Goal: Transaction & Acquisition: Obtain resource

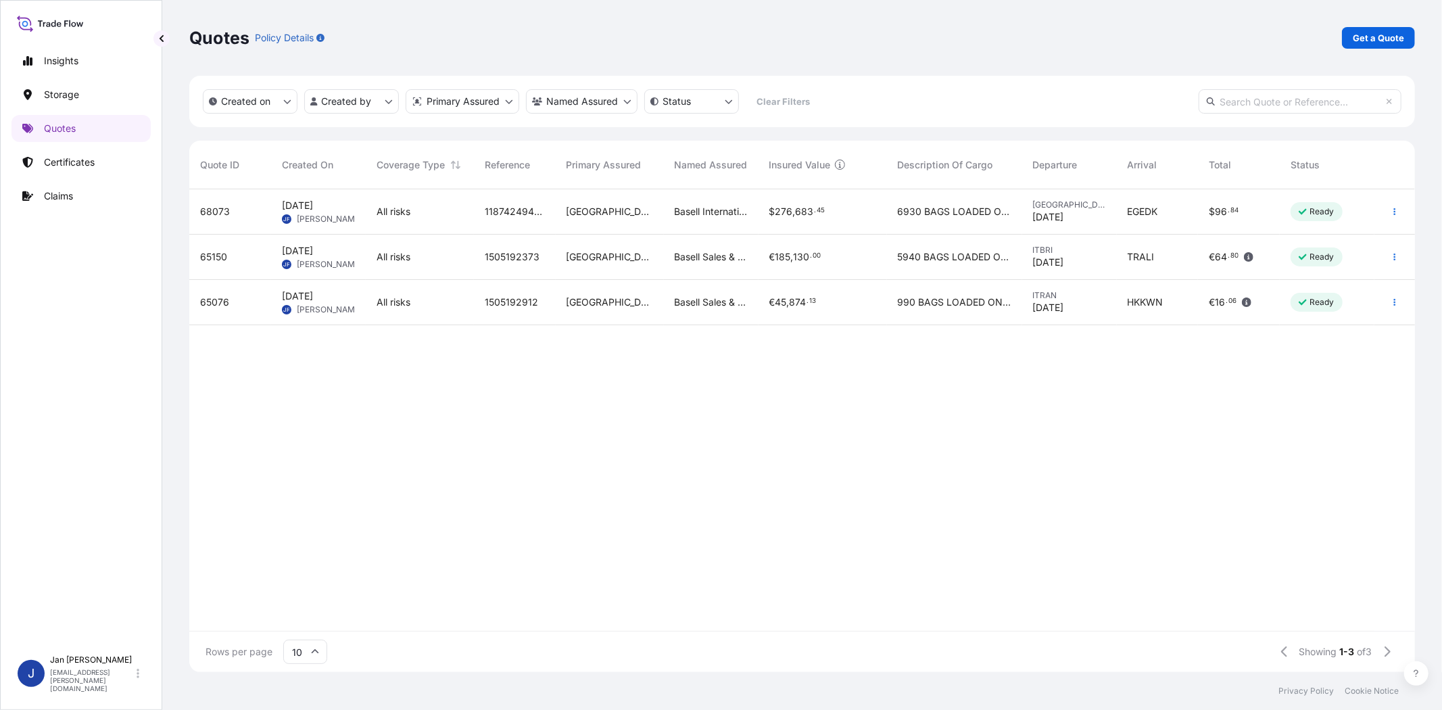
scroll to position [479, 1214]
click at [1370, 41] on p "Get a Quote" at bounding box center [1378, 38] width 51 height 14
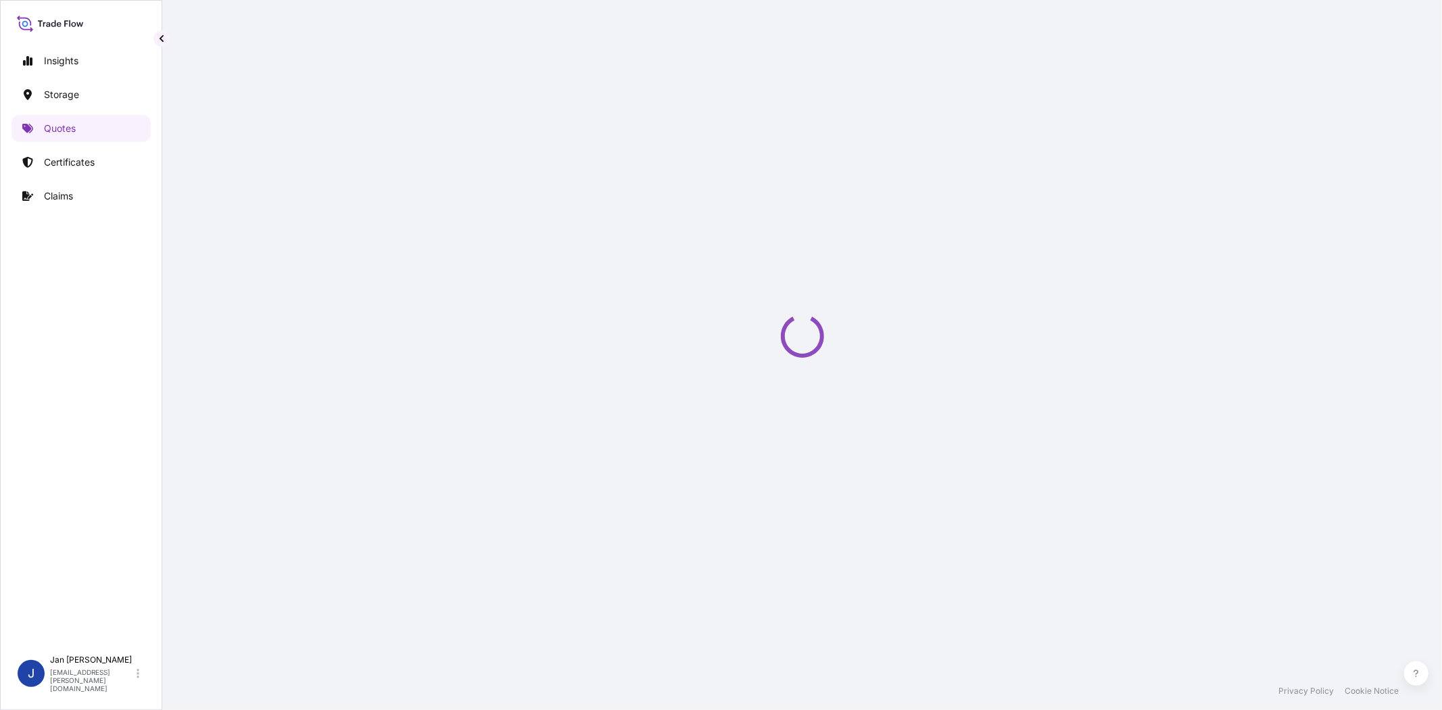
select select "Water"
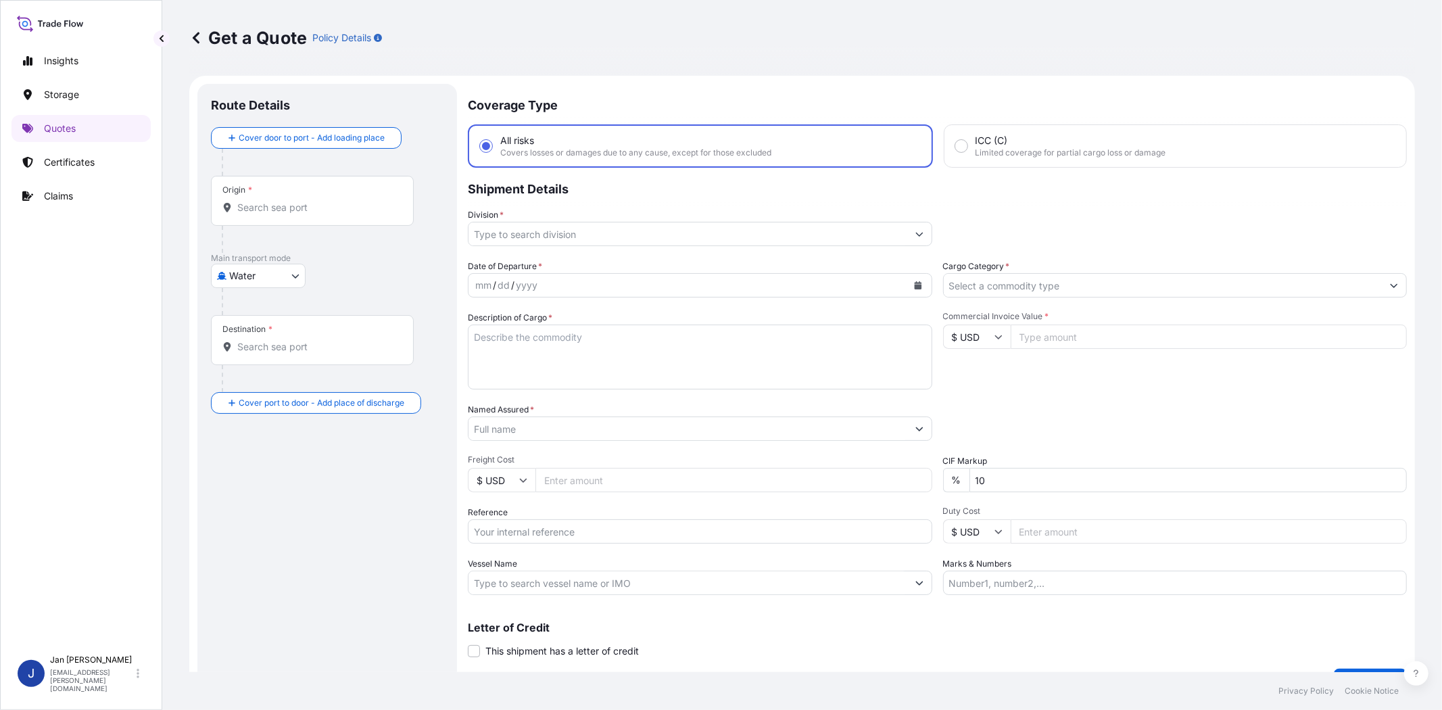
scroll to position [22, 0]
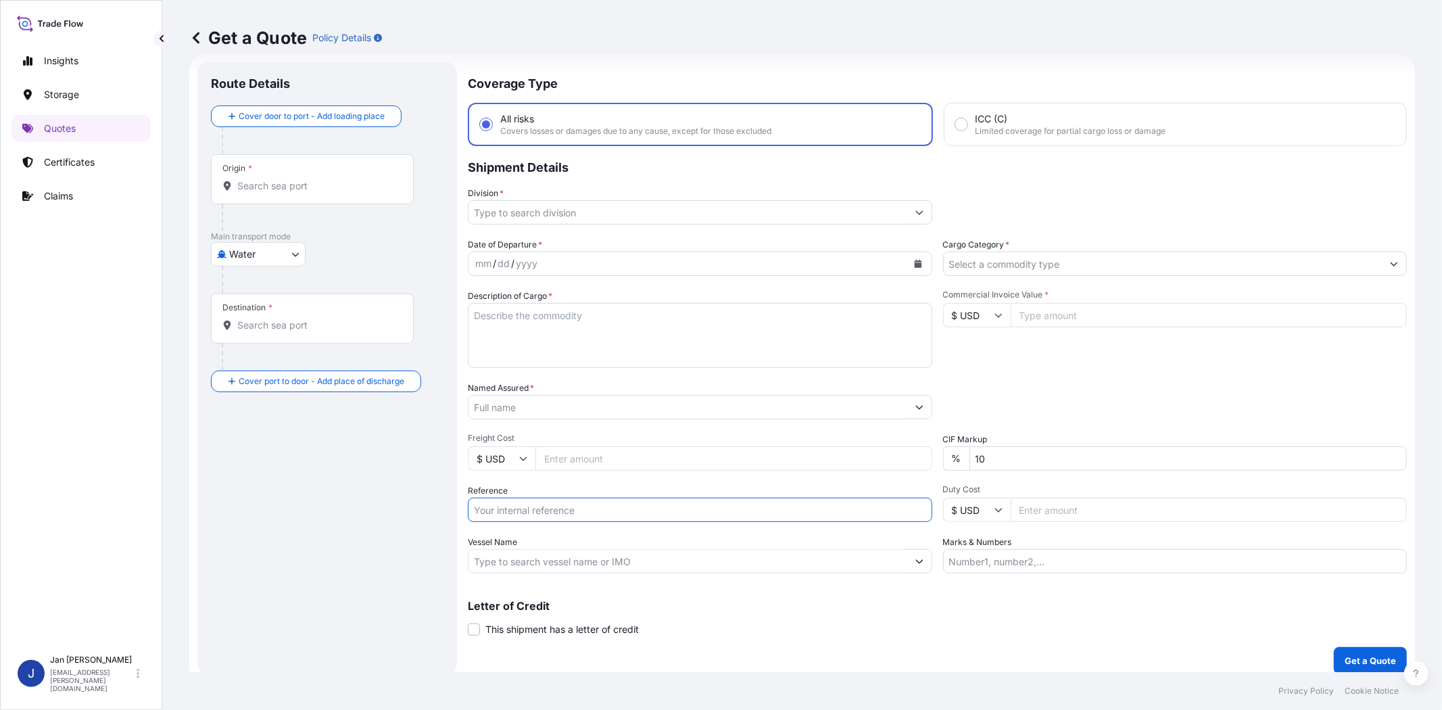
click at [593, 497] on input "Reference" at bounding box center [700, 509] width 464 height 24
paste input "1187433176 // 5013221956 5013223935 304257085"
type input "1187433176 // 5013221956 5013223935 304257085"
click at [634, 392] on div "Named Assured *" at bounding box center [700, 400] width 464 height 38
click at [650, 408] on input "Named Assured *" at bounding box center [687, 407] width 439 height 24
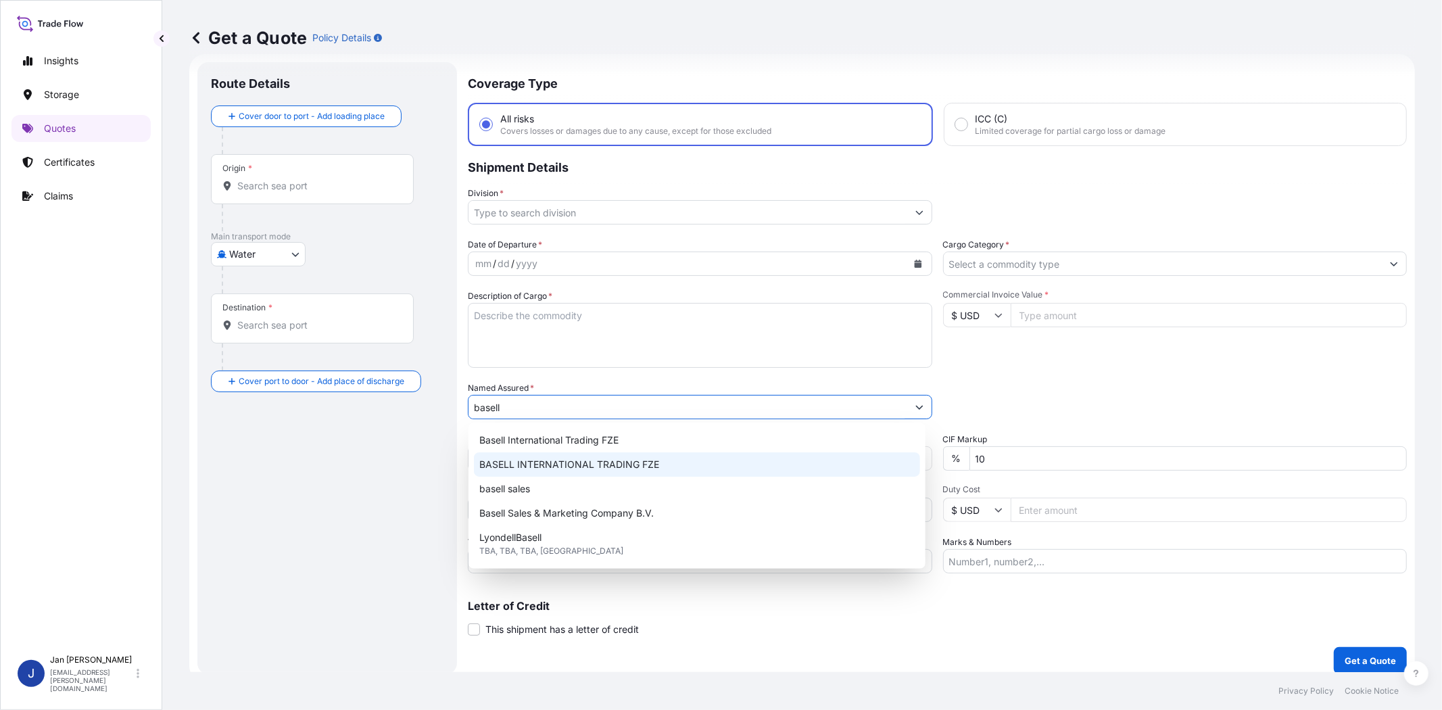
click at [627, 464] on span "BASELL INTERNATIONAL TRADING FZE" at bounding box center [569, 465] width 180 height 14
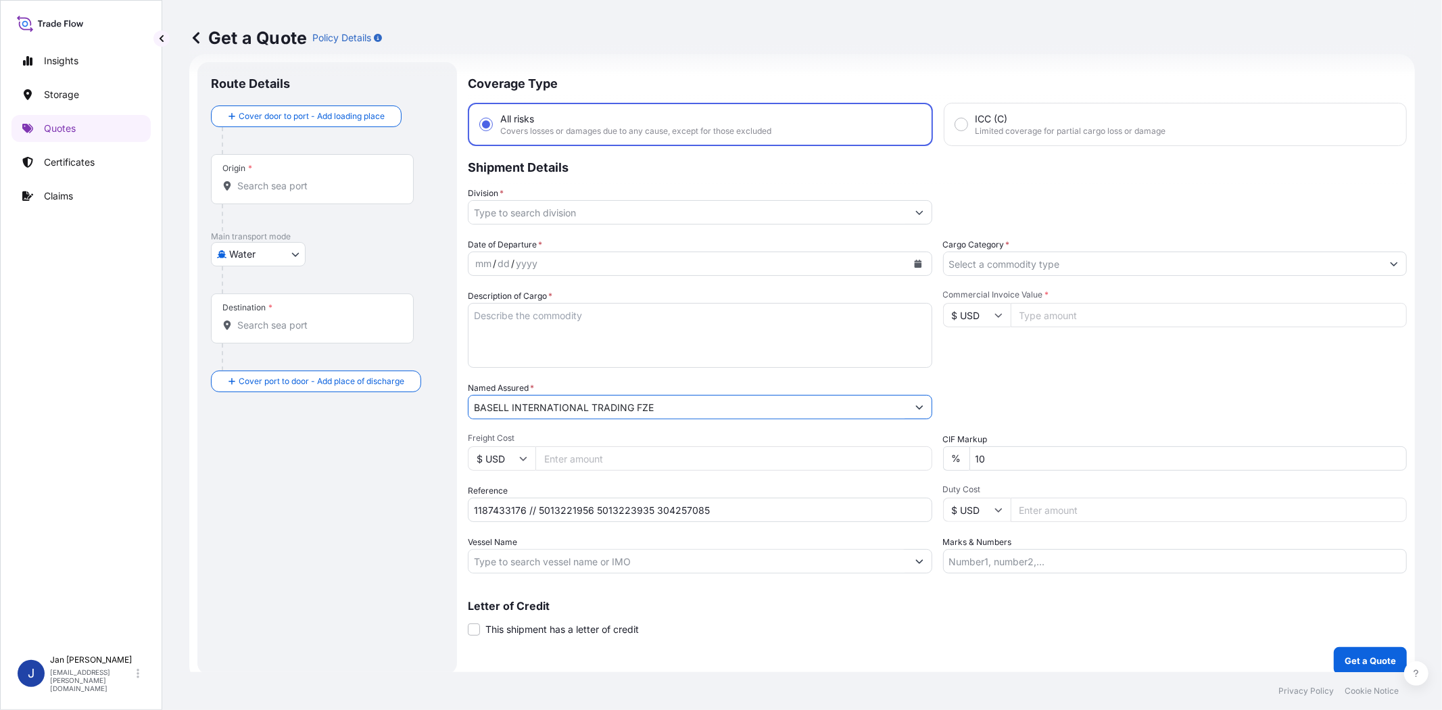
type input "BASELL INTERNATIONAL TRADING FZE"
click at [1102, 356] on div "Commercial Invoice Value * $ USD" at bounding box center [1175, 328] width 464 height 78
click at [1063, 268] on input "Cargo Category *" at bounding box center [1163, 263] width 439 height 24
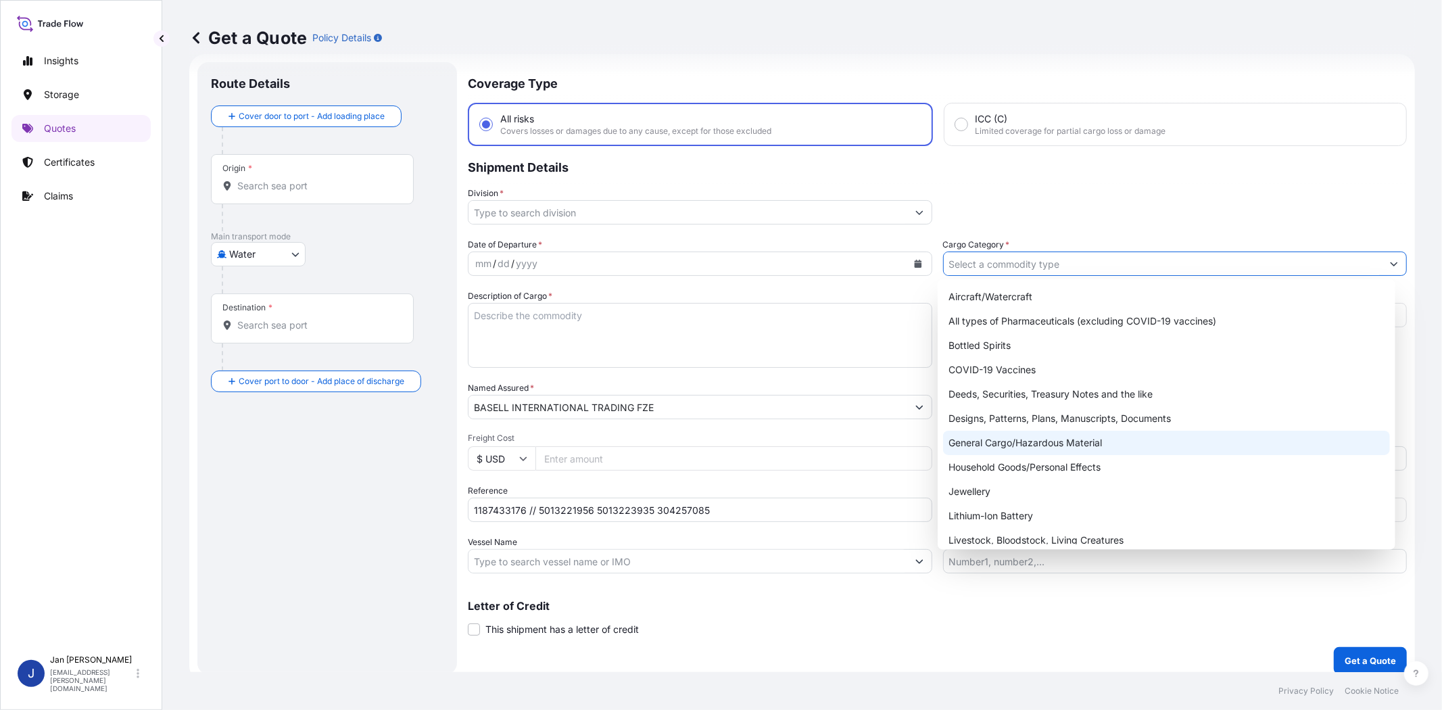
click at [1044, 440] on div "General Cargo/Hazardous Material" at bounding box center [1166, 443] width 446 height 24
type input "General Cargo/Hazardous Material"
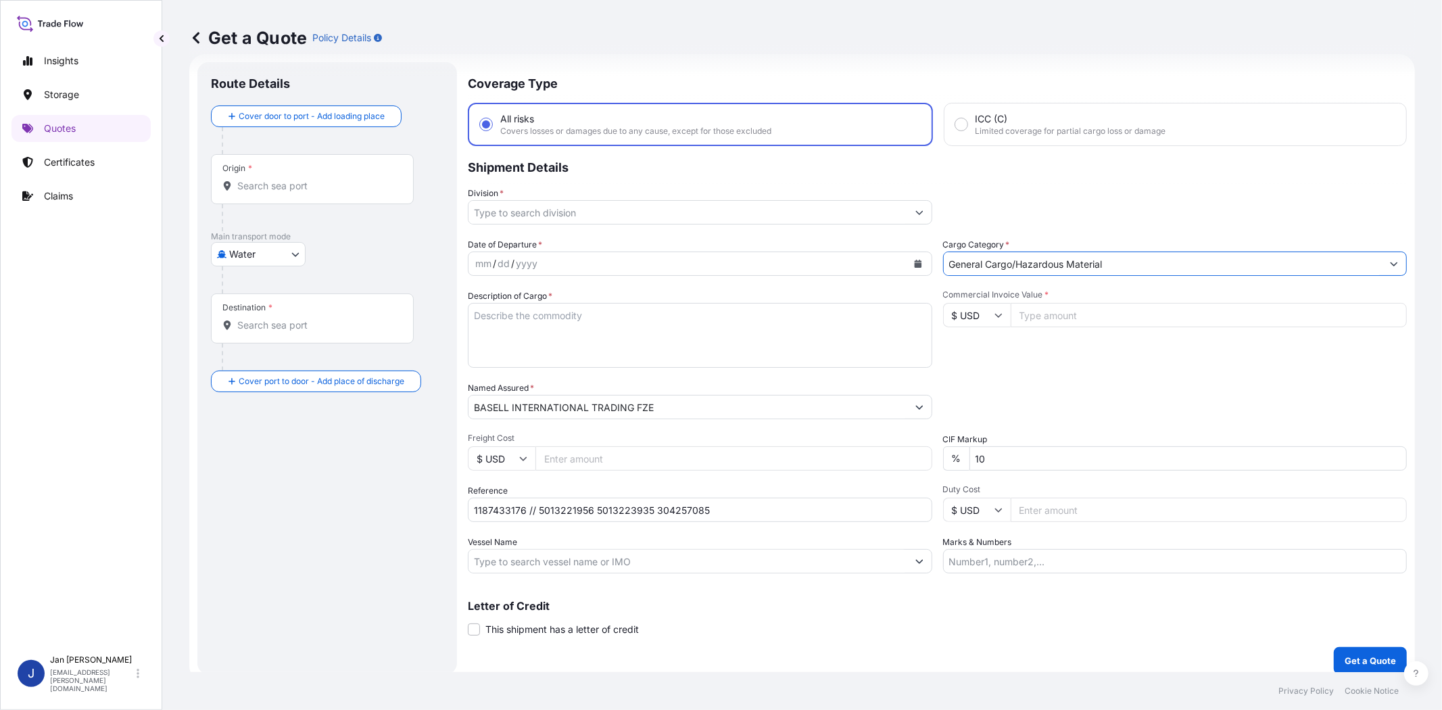
click at [639, 207] on input "Division *" at bounding box center [687, 212] width 439 height 24
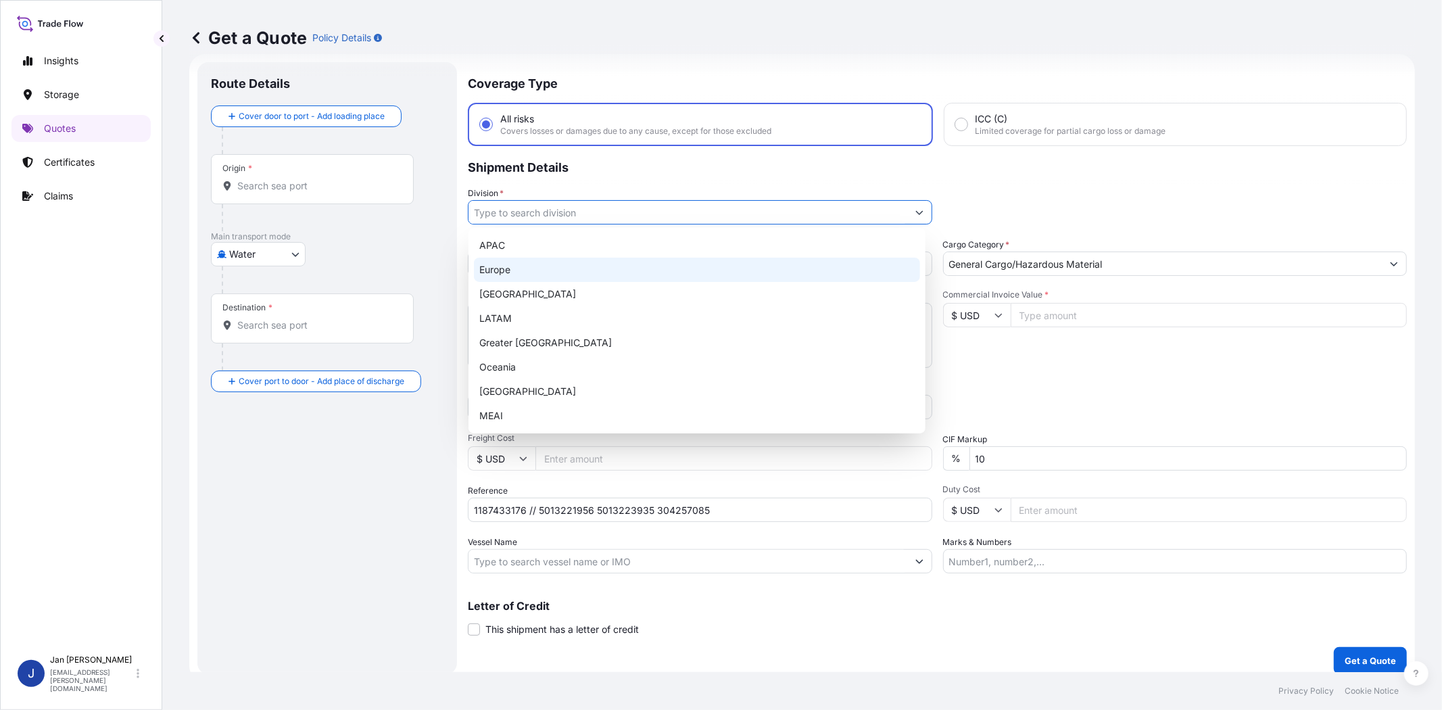
click at [625, 271] on div "Europe" at bounding box center [697, 270] width 446 height 24
type input "Europe"
click at [1039, 316] on input "Commercial Invoice Value *" at bounding box center [1209, 315] width 397 height 24
paste input "219837.89"
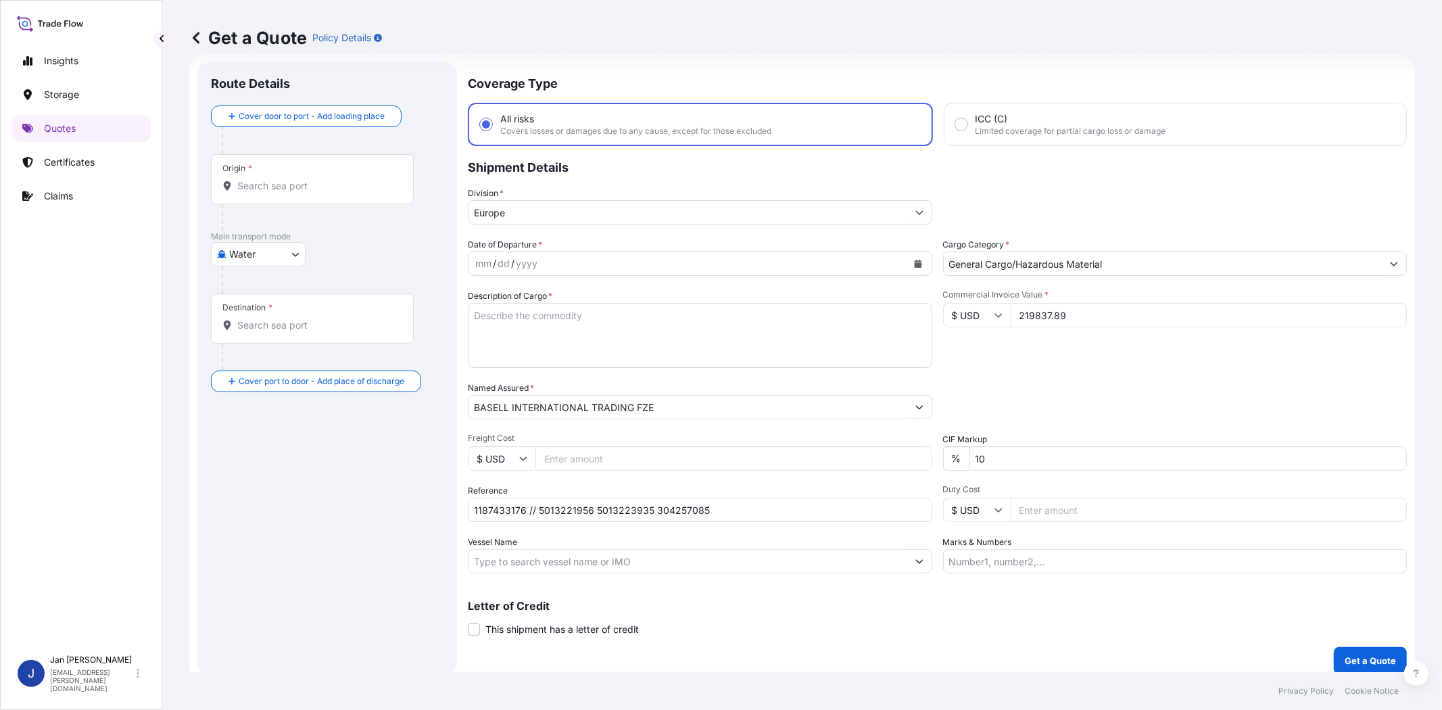
type input "219837.89"
click at [977, 320] on input "$ USD" at bounding box center [977, 315] width 68 height 24
click at [971, 351] on div "€ EUR" at bounding box center [970, 351] width 57 height 26
type input "€ EUR"
click at [1028, 356] on div "Commercial Invoice Value * € EUR 219837.89" at bounding box center [1175, 328] width 464 height 78
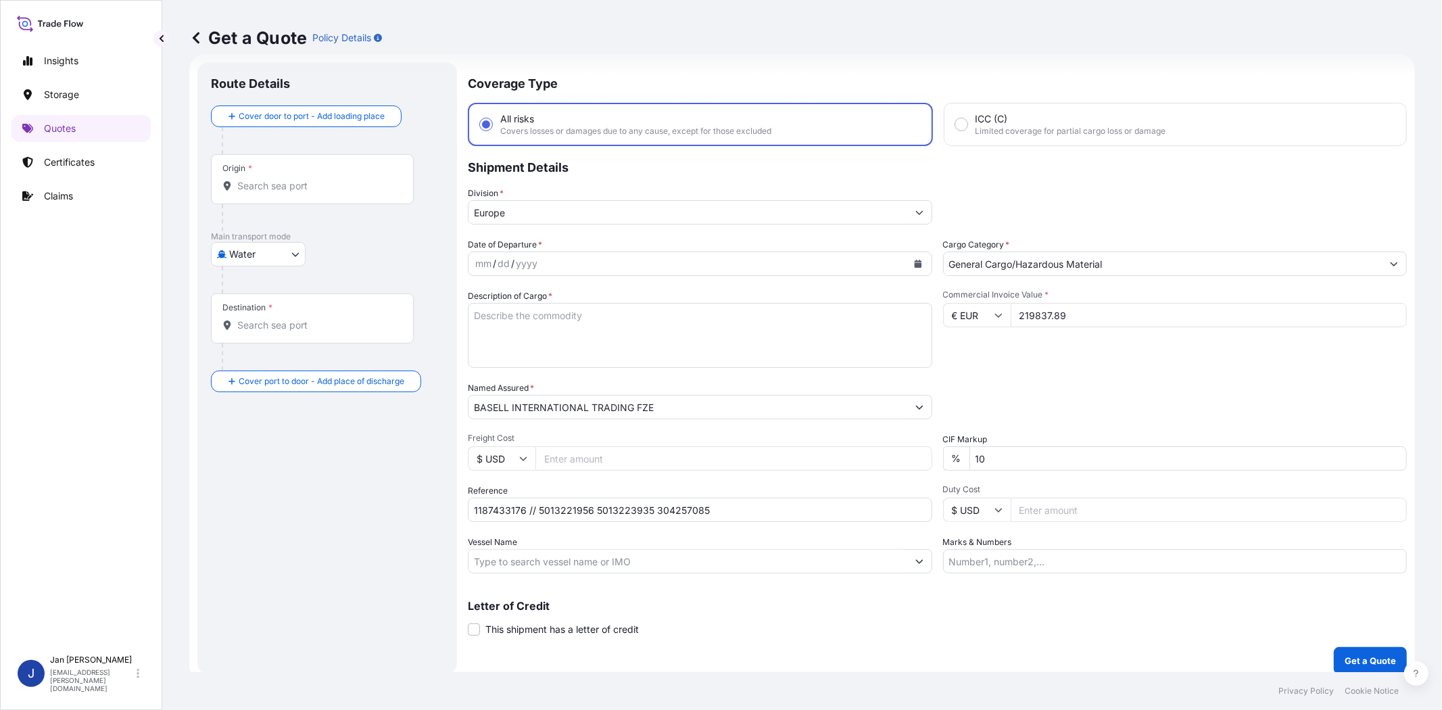
click at [915, 259] on button "Calendar" at bounding box center [918, 264] width 22 height 22
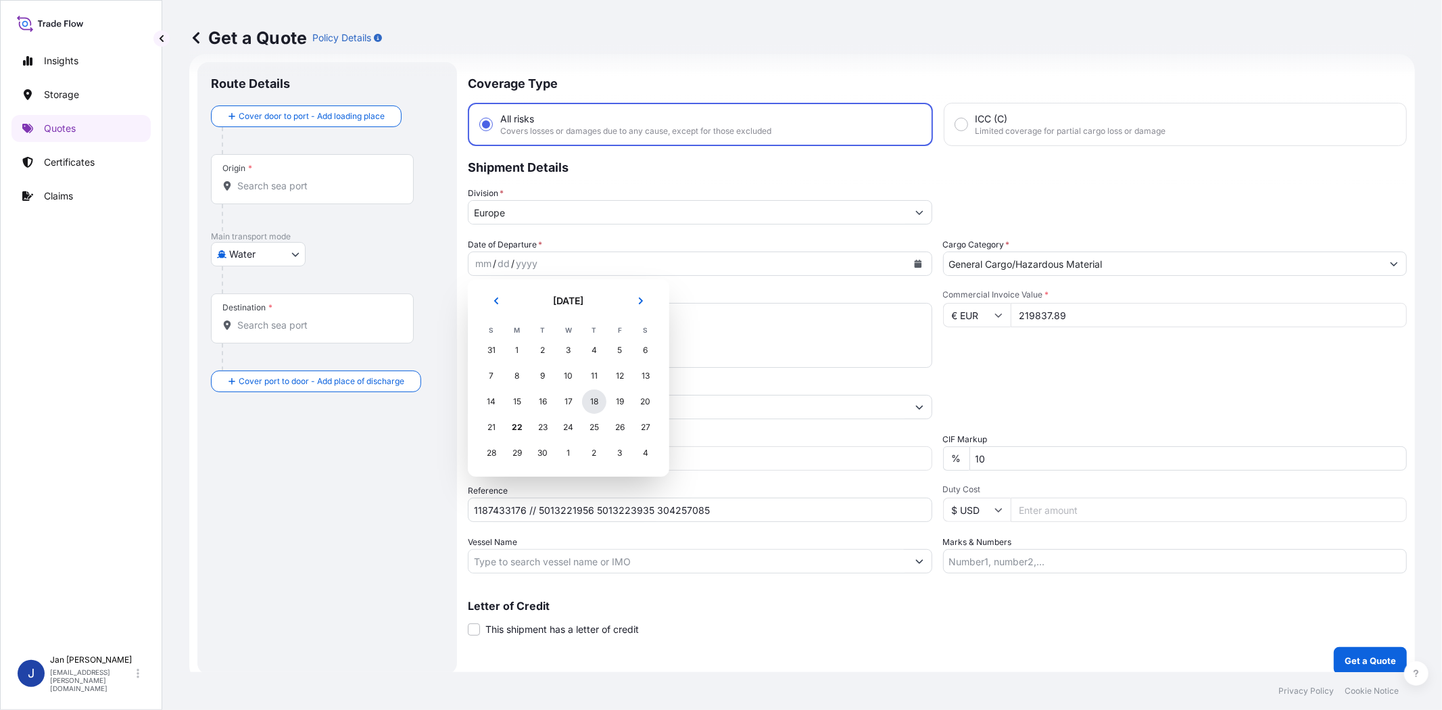
click at [596, 402] on div "18" at bounding box center [594, 401] width 24 height 24
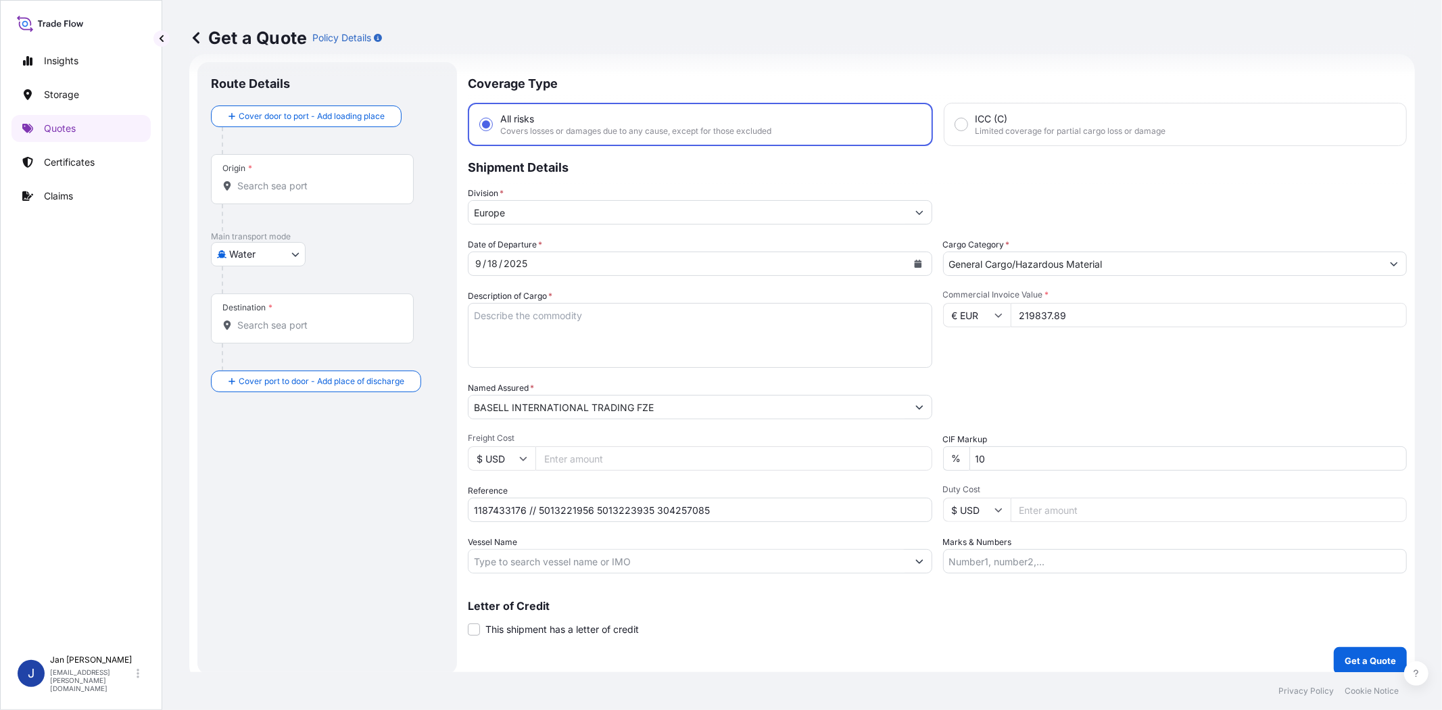
click at [1027, 347] on div "Commercial Invoice Value * € EUR 219837.89" at bounding box center [1175, 328] width 464 height 78
click at [483, 512] on input "1187433176 // 5013221956 5013223935 304257085" at bounding box center [700, 509] width 464 height 24
click at [782, 556] on input "Vessel Name" at bounding box center [687, 561] width 439 height 24
paste input "CHARLOTTA"
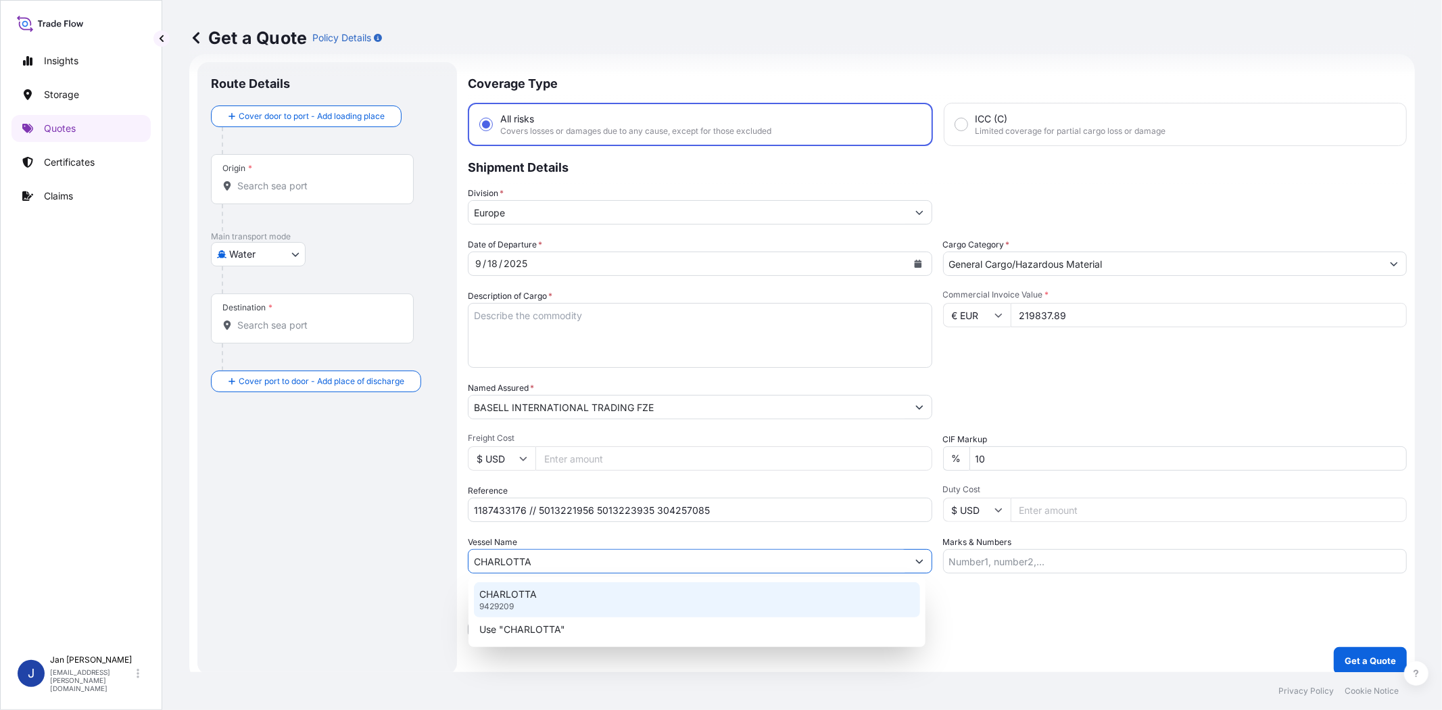
click at [569, 604] on div "CHARLOTTA 9429209" at bounding box center [697, 599] width 446 height 35
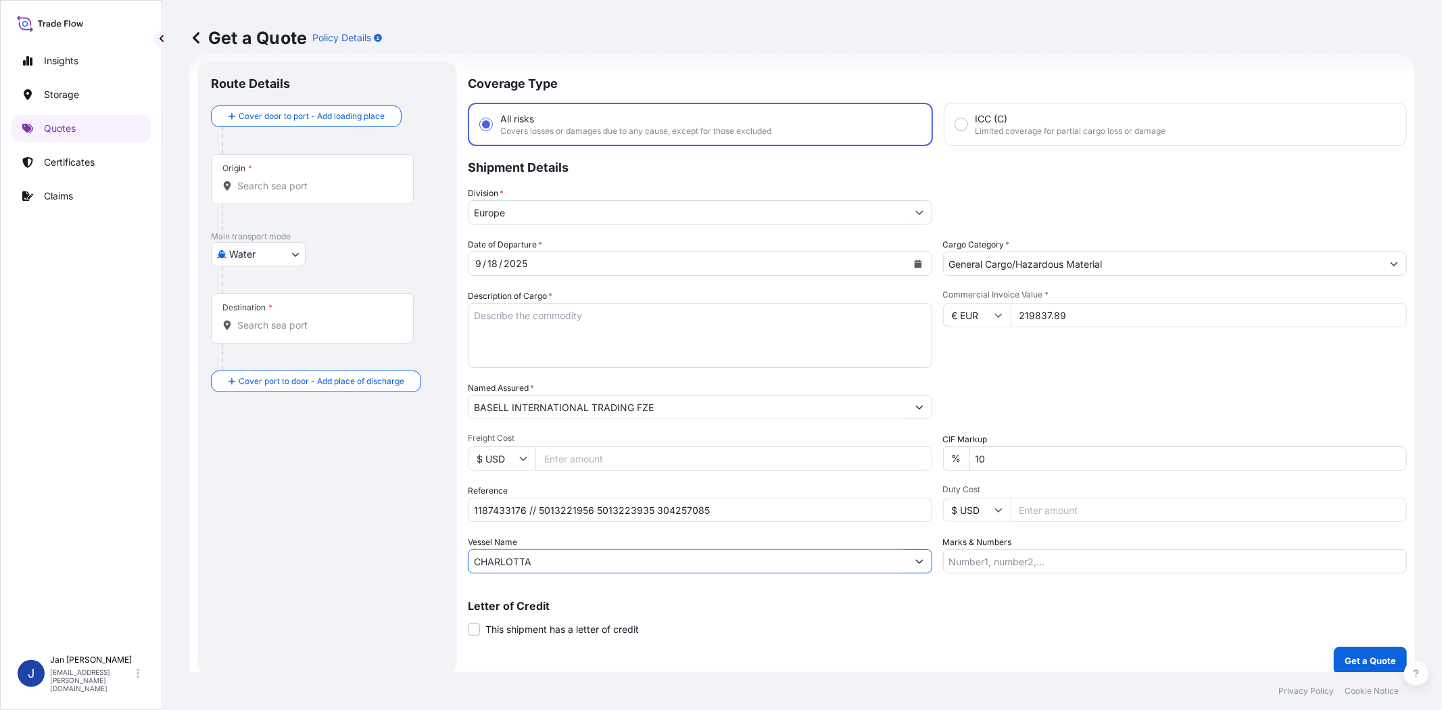
type input "CHARLOTTA"
click at [333, 192] on input "Origin *" at bounding box center [317, 186] width 160 height 14
type input "a"
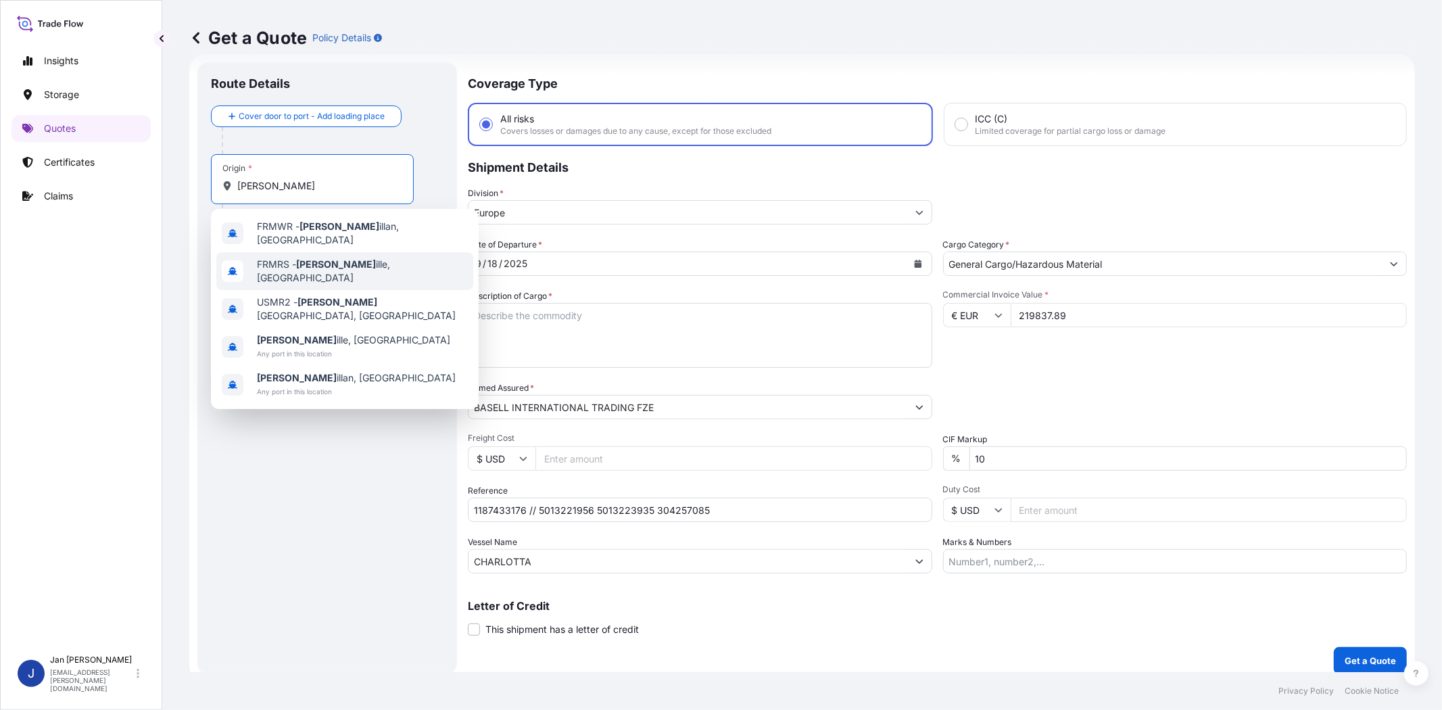
click at [331, 272] on div "FRMRS - [PERSON_NAME], [GEOGRAPHIC_DATA]" at bounding box center [344, 271] width 257 height 38
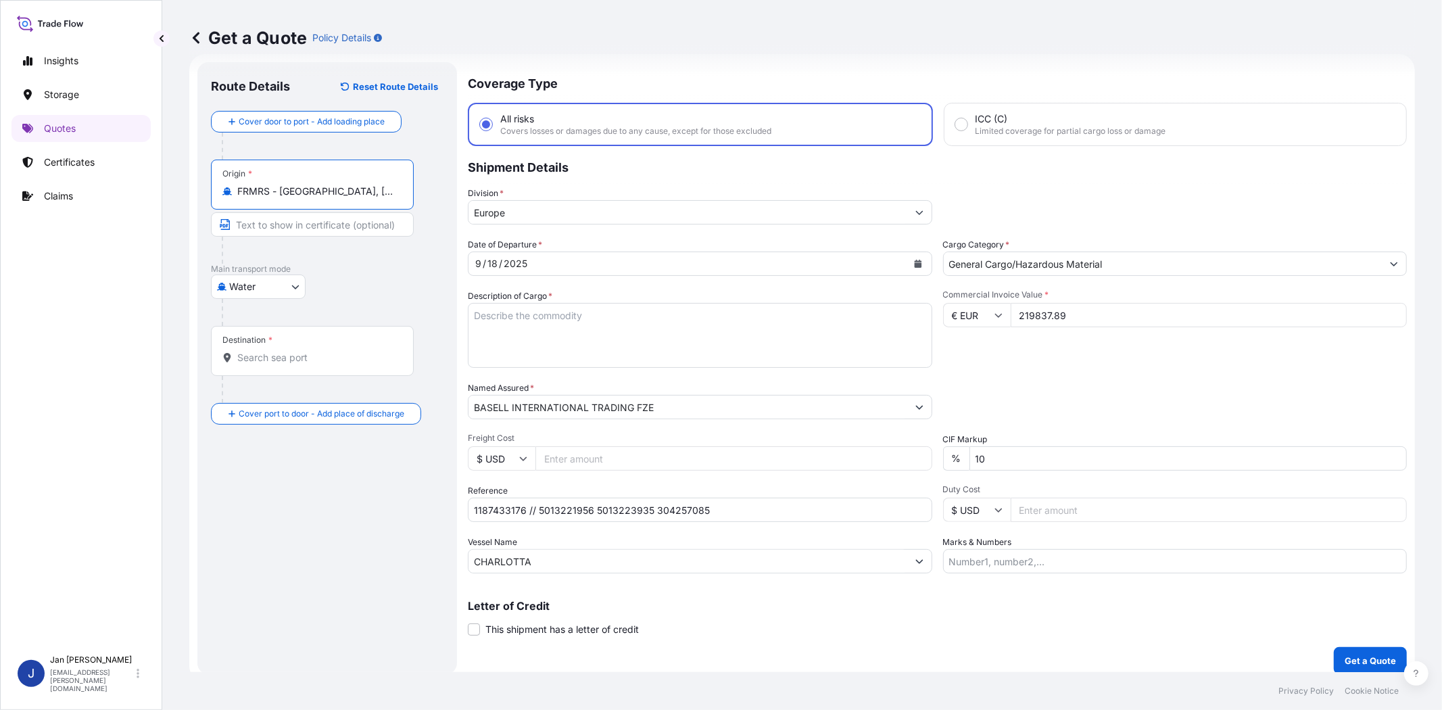
type input "FRMRS - [GEOGRAPHIC_DATA], [GEOGRAPHIC_DATA]"
click at [337, 364] on input "Destination *" at bounding box center [317, 358] width 160 height 14
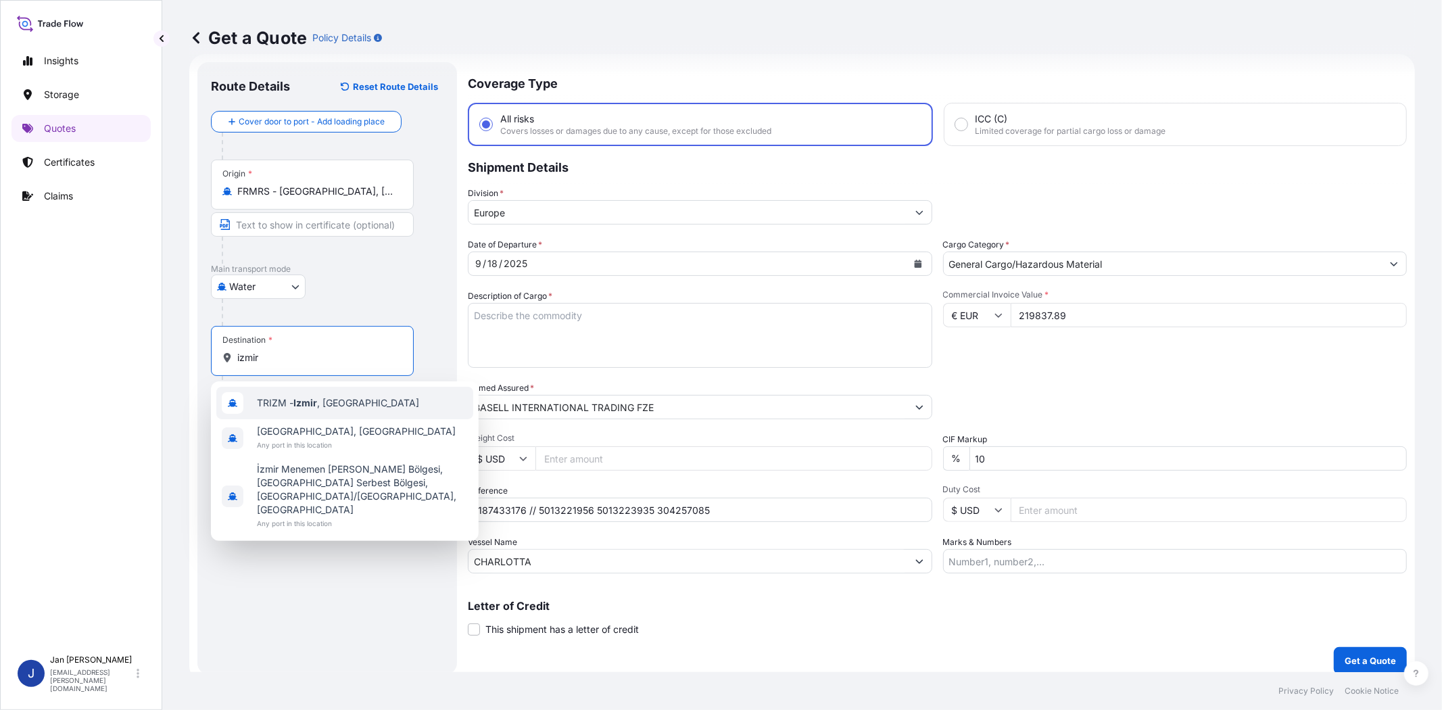
click at [329, 401] on span "TRIZM - [GEOGRAPHIC_DATA] , [GEOGRAPHIC_DATA]" at bounding box center [338, 403] width 162 height 14
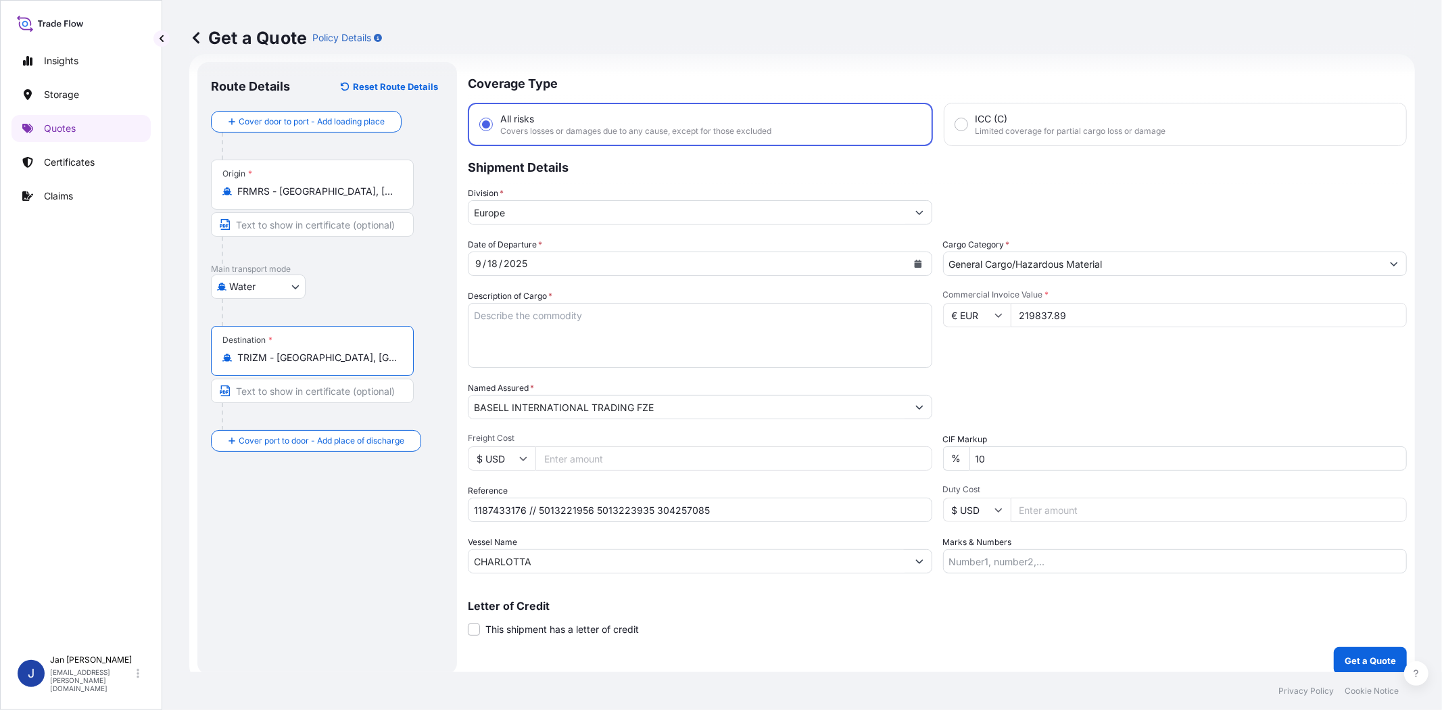
type input "TRIZM - [GEOGRAPHIC_DATA], [GEOGRAPHIC_DATA]"
click at [343, 519] on div "Route Details Reset Route Details Cover door to port - Add loading place Place …" at bounding box center [329, 368] width 237 height 585
click at [688, 319] on textarea "Description of Cargo *" at bounding box center [700, 335] width 464 height 65
paste textarea "BAGS LOADED ONTO 180 PALLETS LOADED INTO 10 40' HIGH CUBE CONTAINER MOPLEN EP44…"
click at [468, 316] on textarea "BAGS LOADED ONTO 180 PALLETS LOADED INTO 10 40' HIGH CUBE CONTAINER MOPLEN EP44…" at bounding box center [700, 335] width 464 height 65
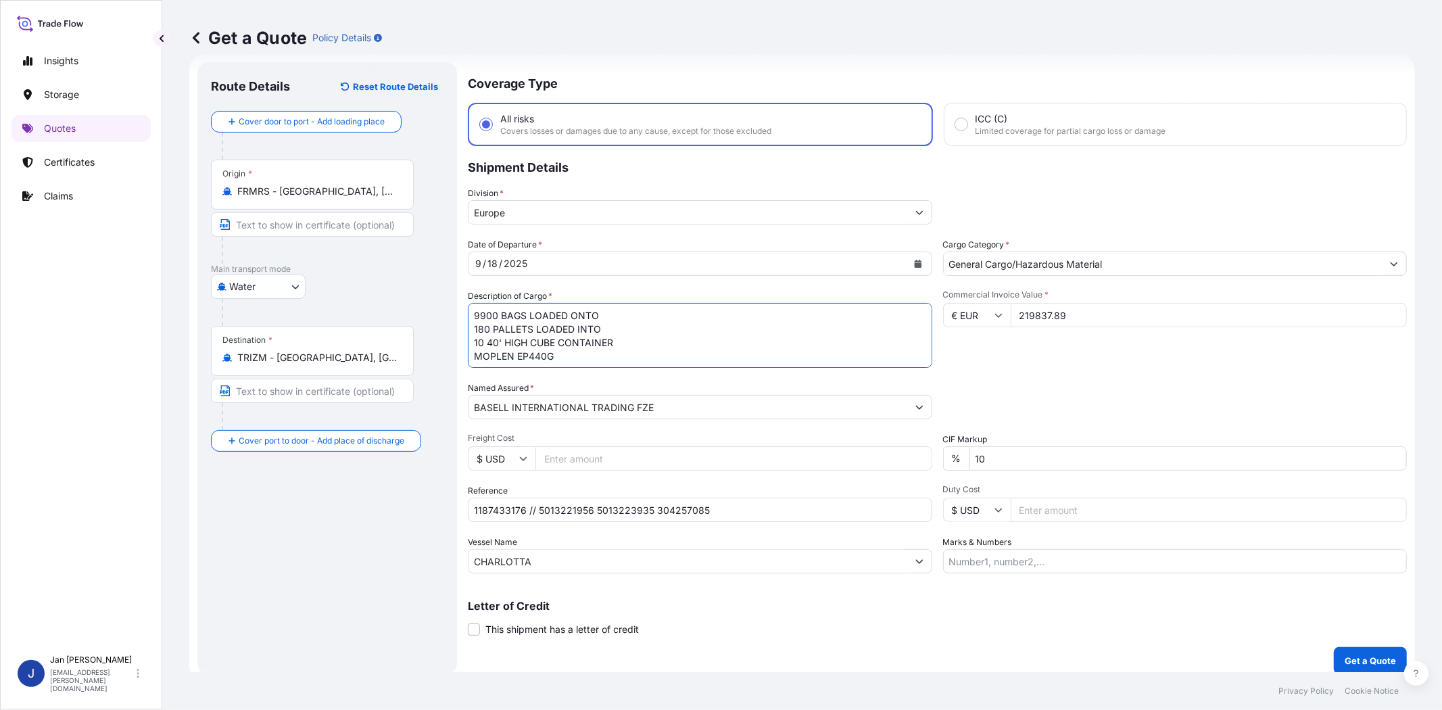
type textarea "9900 BAGS LOADED ONTO 180 PALLETS LOADED INTO 10 40' HIGH CUBE CONTAINER MOPLEN…"
click at [1007, 376] on div "Date of Departure * [DATE] Cargo Category * General Cargo/Hazardous Material De…" at bounding box center [937, 405] width 939 height 335
click at [1039, 381] on div "Packing Category Type to search a container mode Please select a primary mode o…" at bounding box center [1175, 400] width 464 height 38
click at [1356, 660] on p "Get a Quote" at bounding box center [1369, 661] width 51 height 14
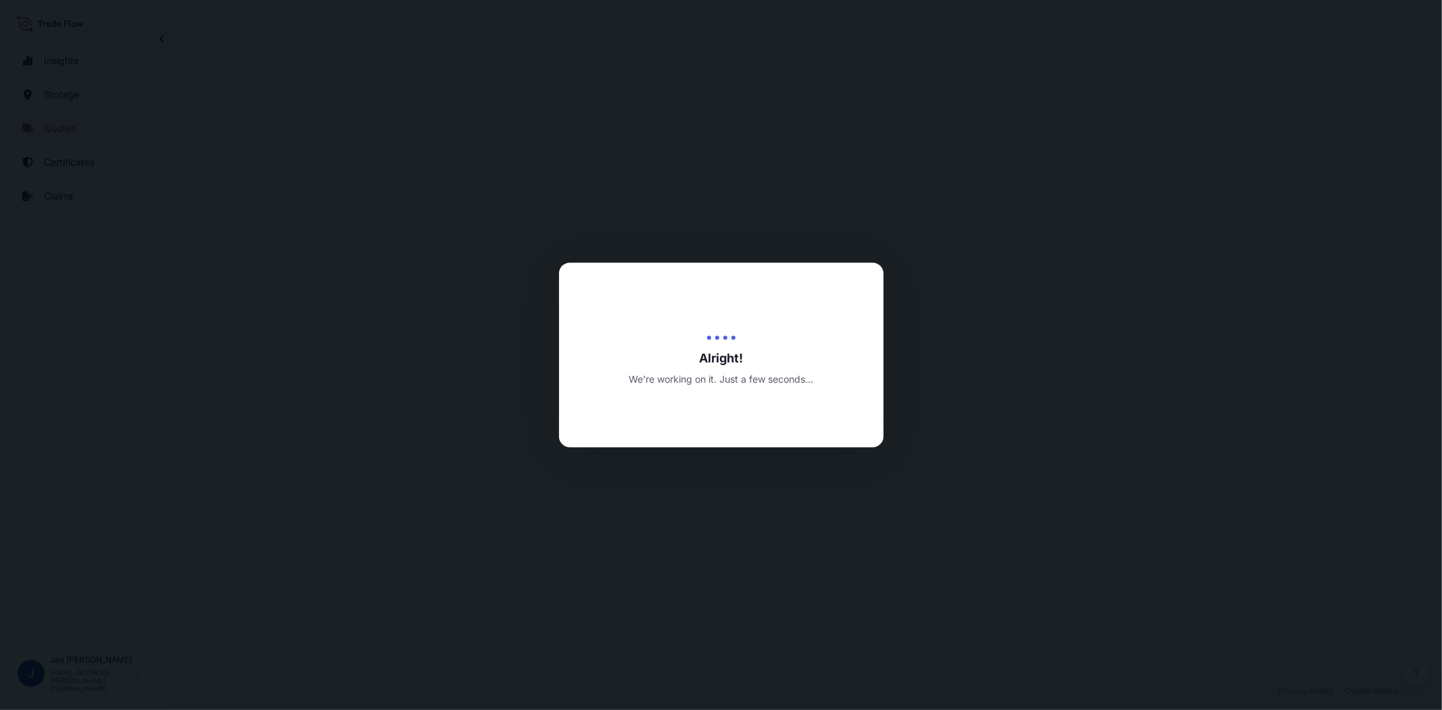
select select "Water"
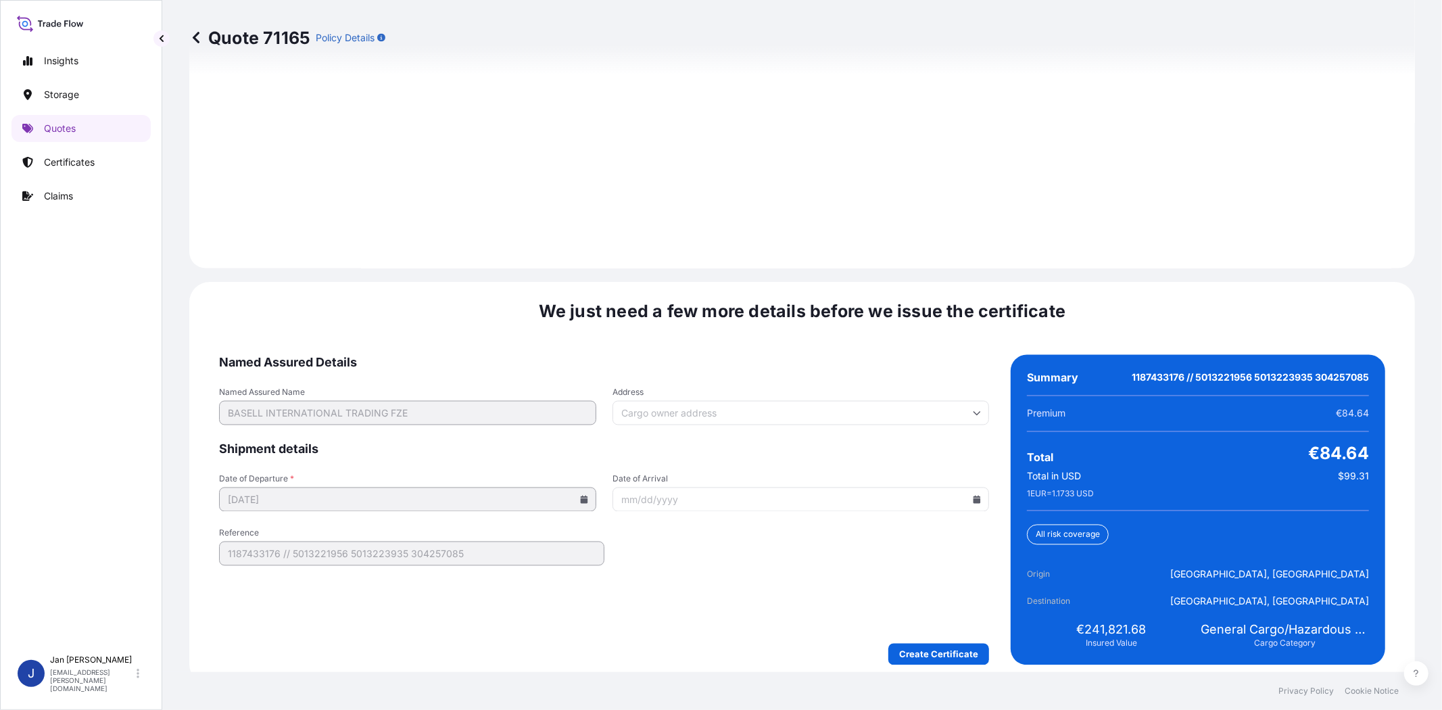
scroll to position [1866, 0]
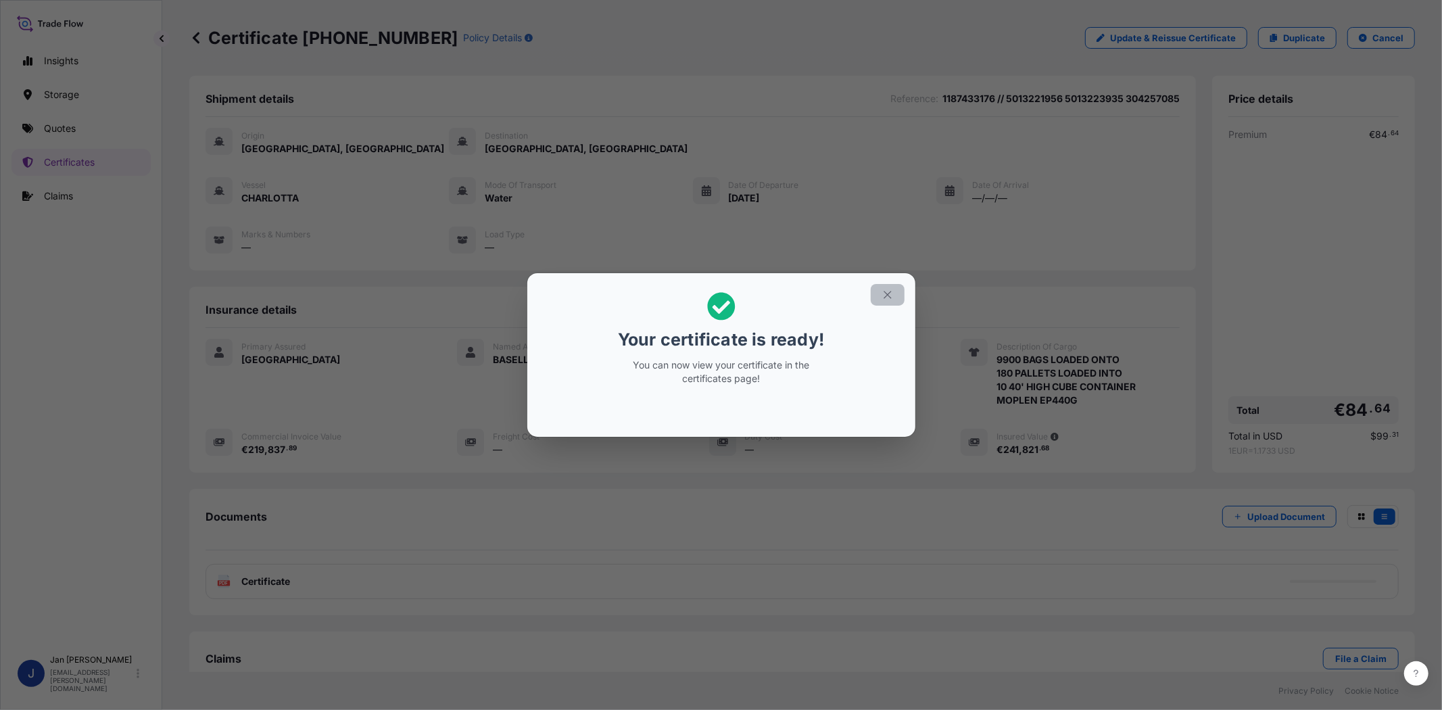
click at [893, 291] on icon "button" at bounding box center [887, 295] width 12 height 12
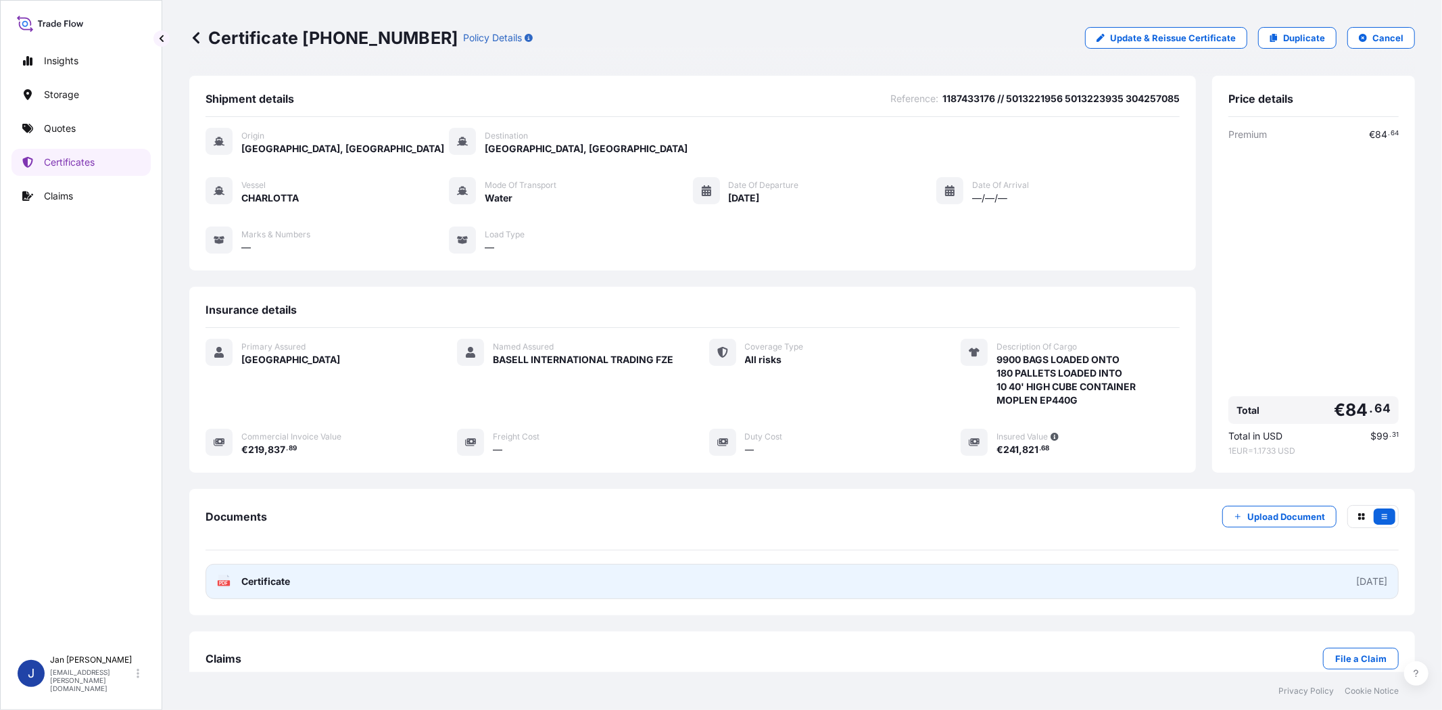
click at [239, 579] on div "PDF Certificate" at bounding box center [253, 582] width 73 height 14
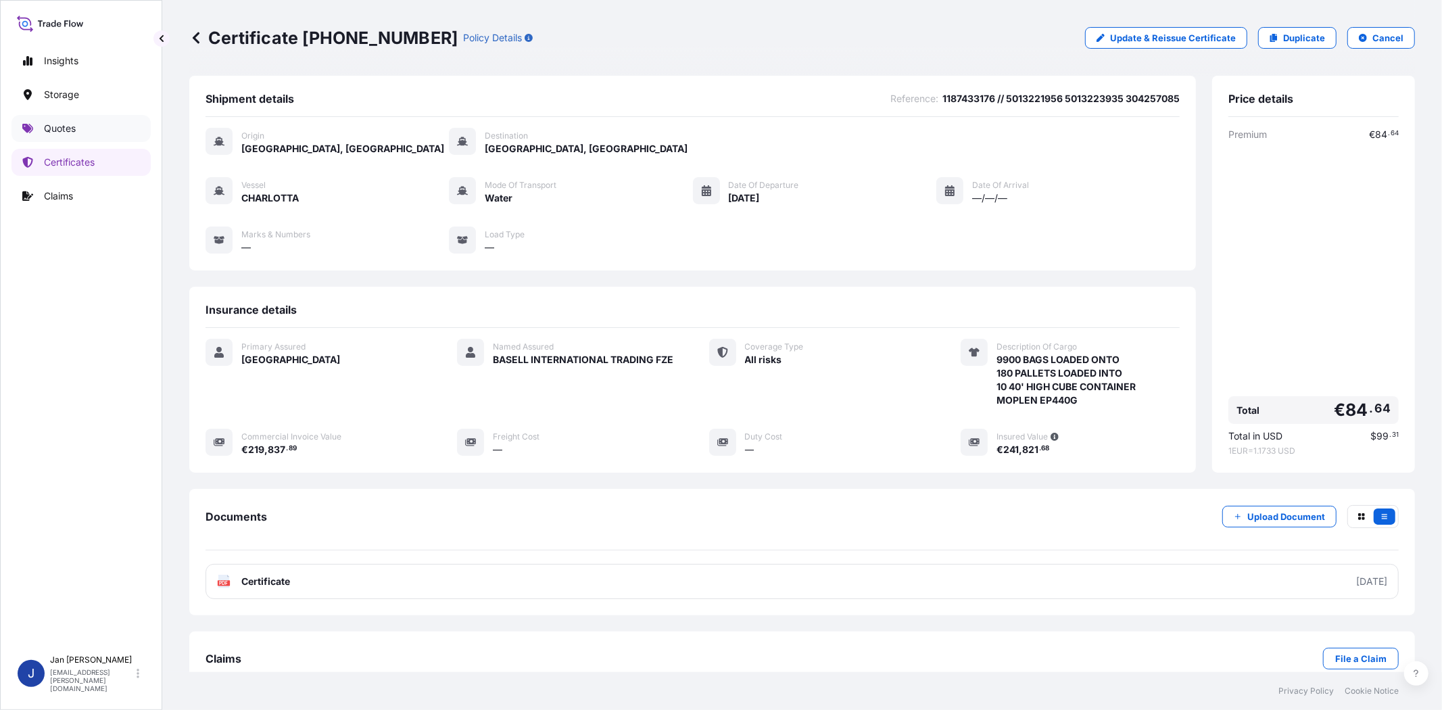
click at [96, 132] on link "Quotes" at bounding box center [80, 128] width 139 height 27
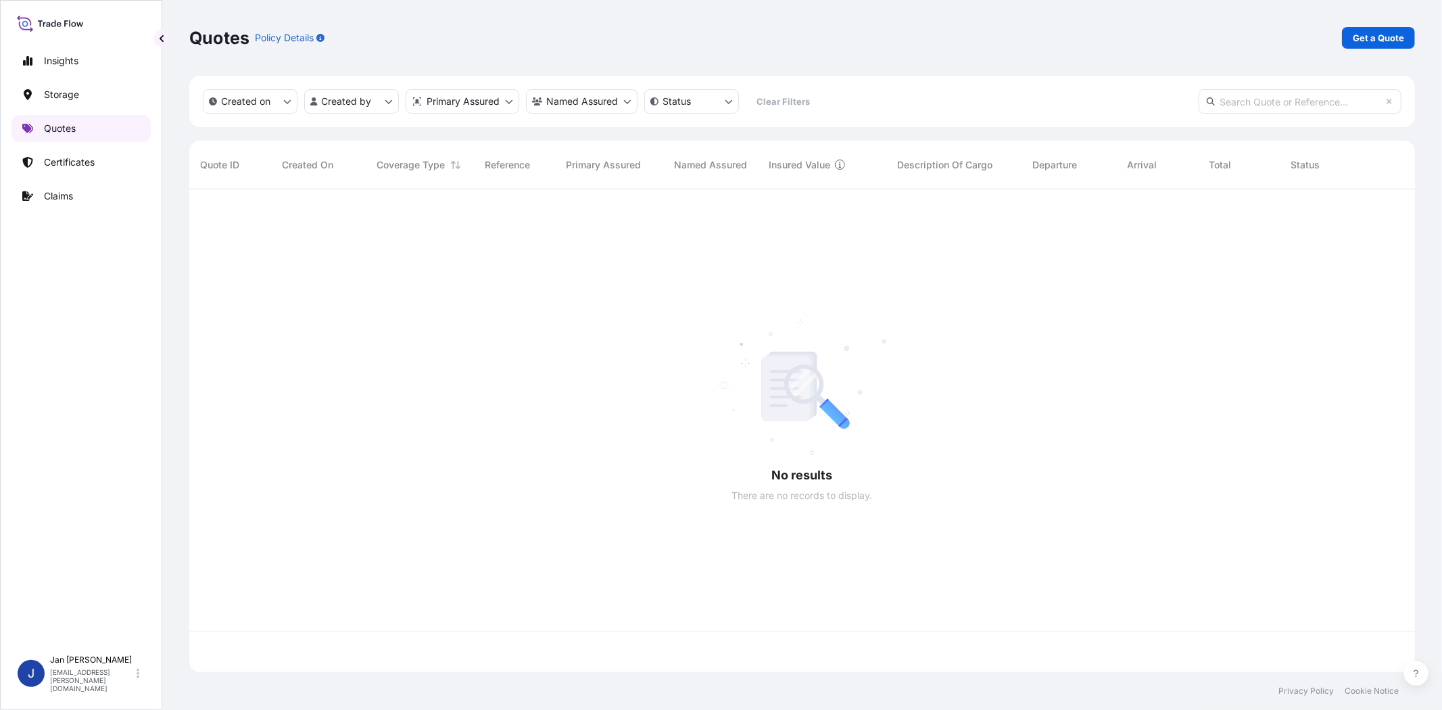
scroll to position [479, 1214]
